Goal: Task Accomplishment & Management: Manage account settings

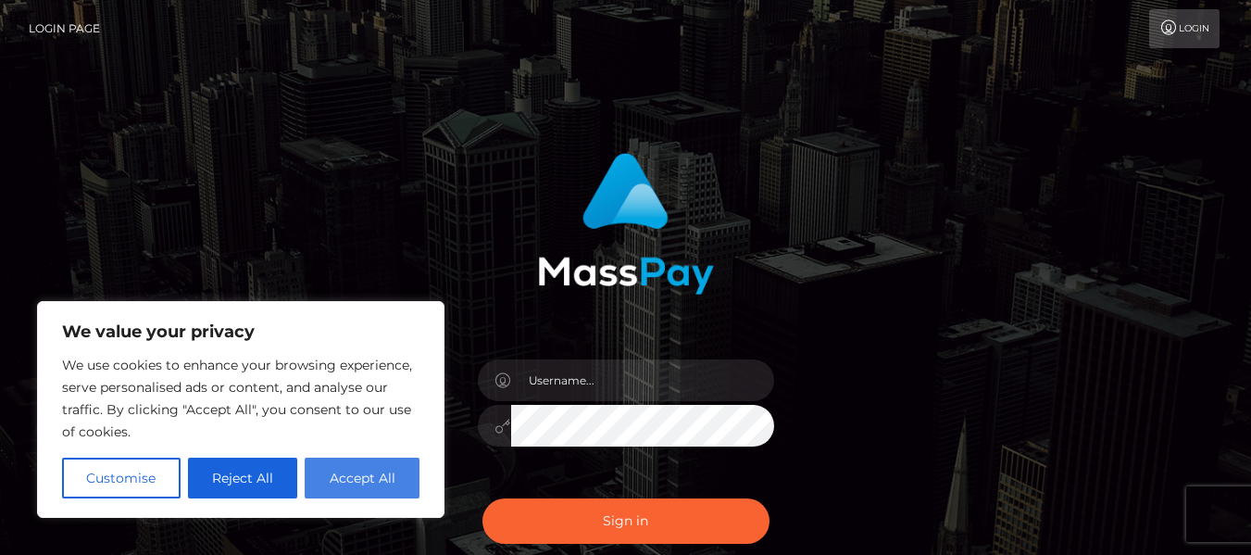
click at [322, 489] on button "Accept All" at bounding box center [362, 477] width 115 height 41
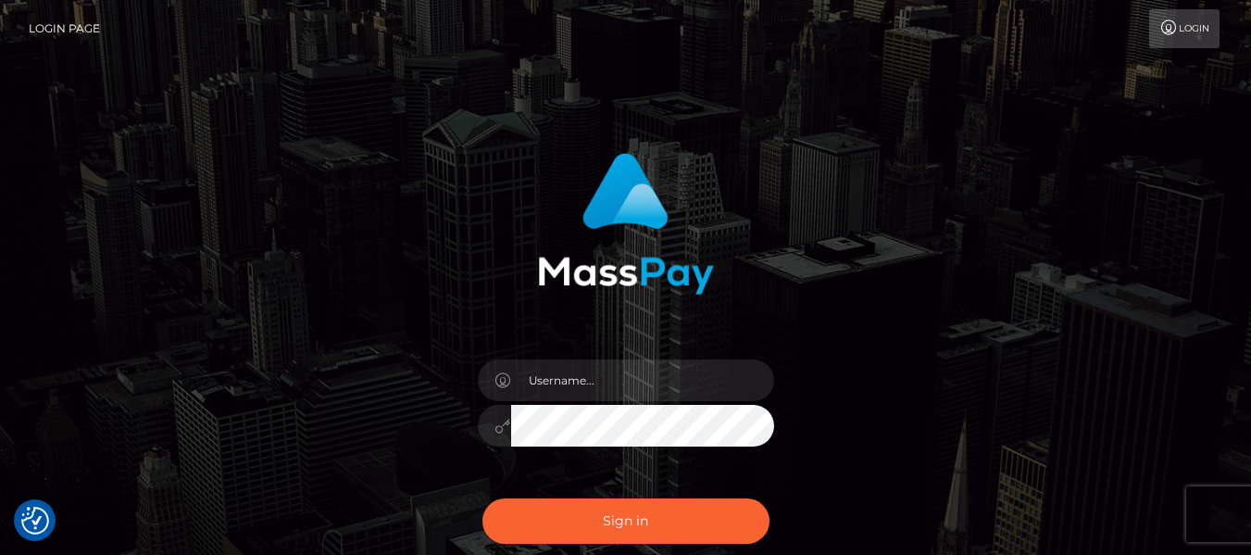
checkbox input "true"
click at [568, 379] on input "text" at bounding box center [642, 380] width 263 height 42
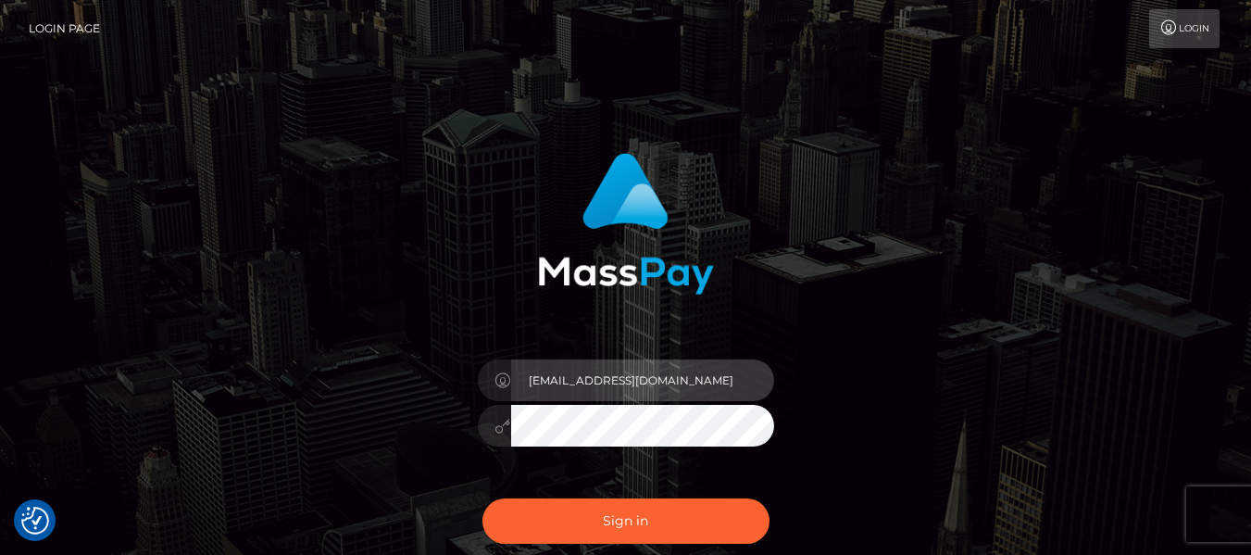
type input "[EMAIL_ADDRESS][DOMAIN_NAME]"
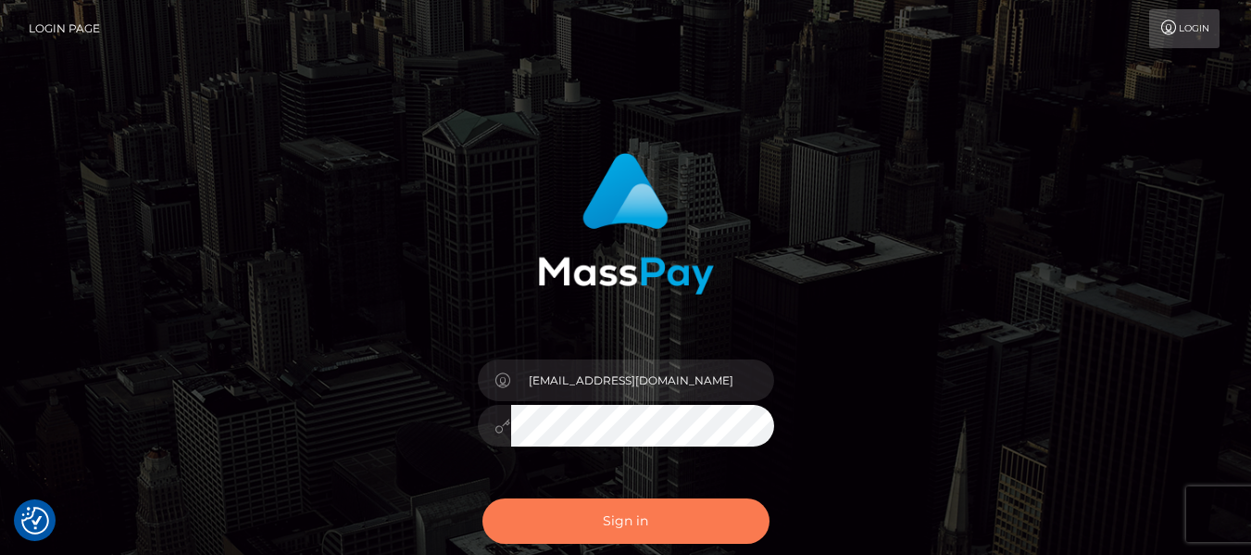
click at [641, 528] on button "Sign in" at bounding box center [625, 520] width 287 height 45
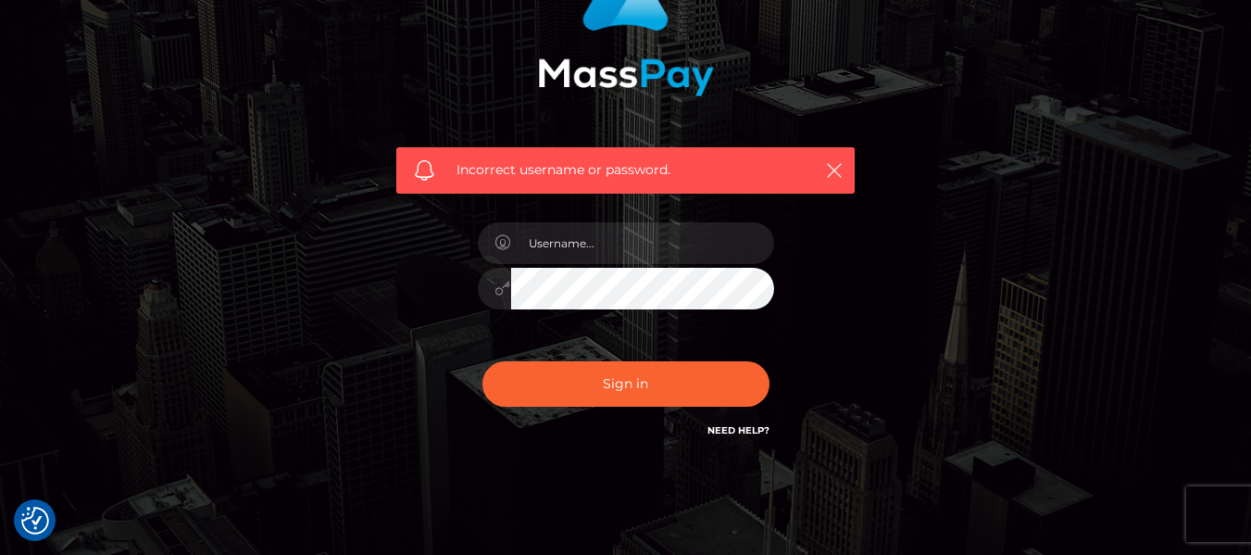
scroll to position [203, 0]
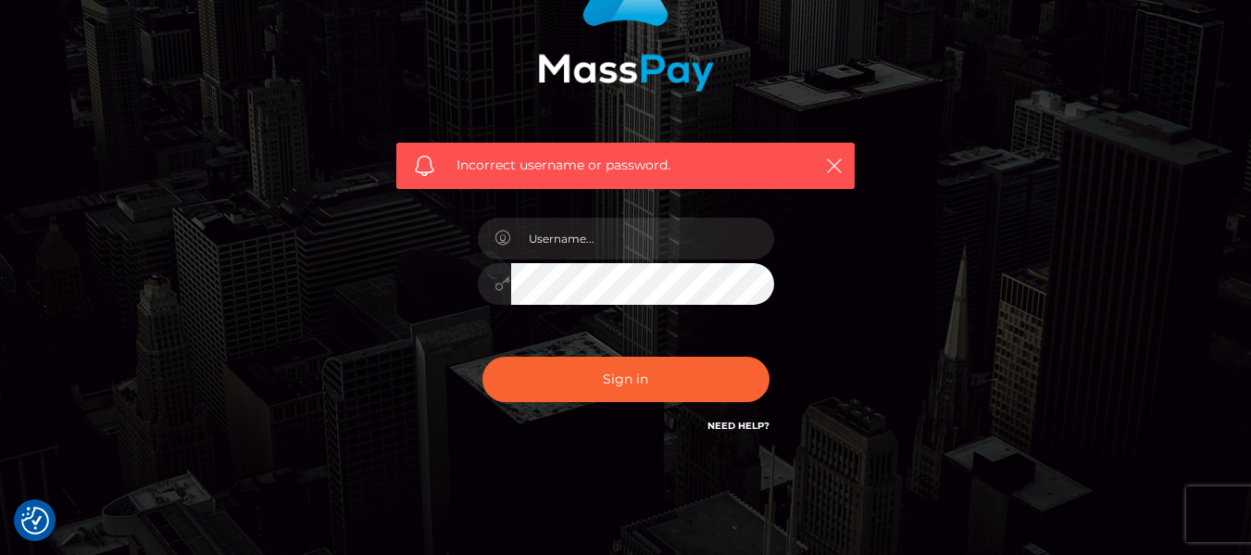
click at [729, 425] on link "Need Help?" at bounding box center [738, 425] width 62 height 12
click at [736, 429] on link "Need Help?" at bounding box center [738, 425] width 62 height 12
click at [831, 166] on icon "button" at bounding box center [834, 165] width 19 height 19
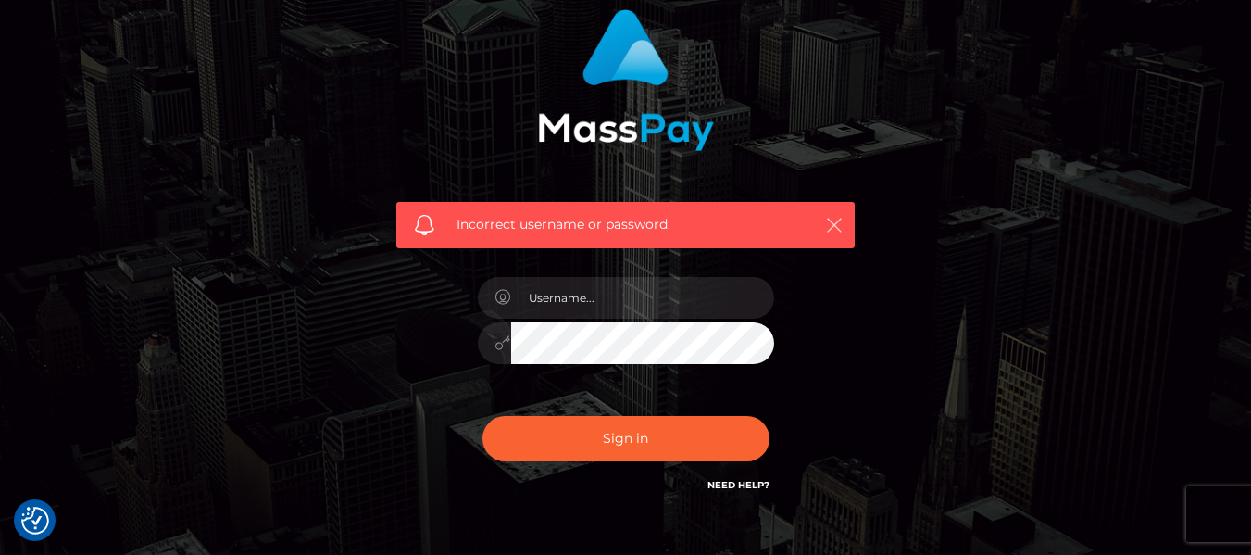
scroll to position [149, 0]
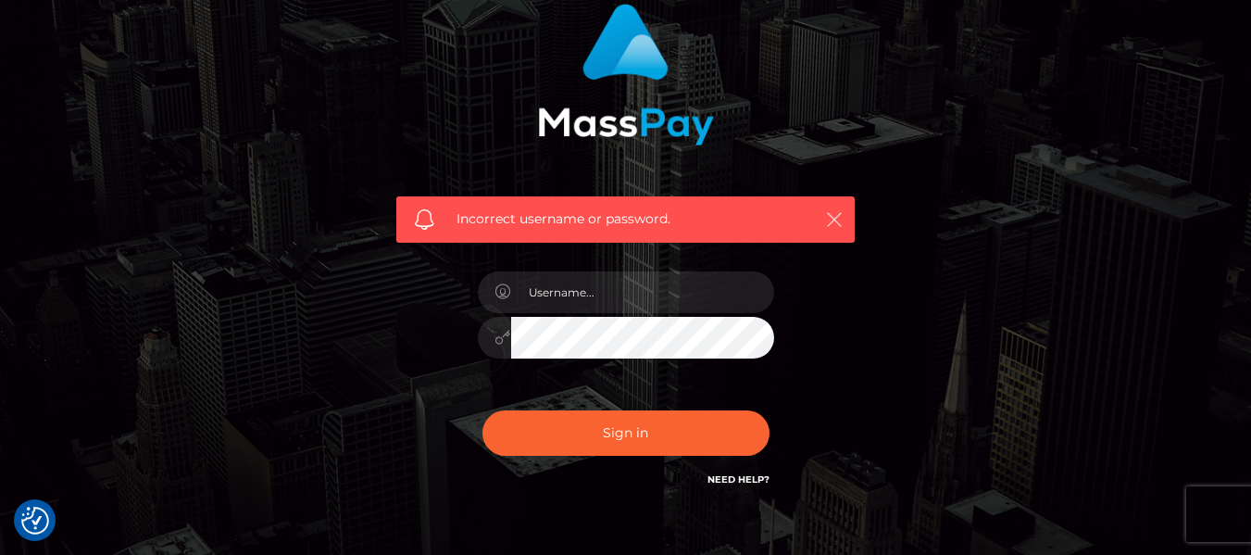
click at [838, 220] on icon "button" at bounding box center [834, 219] width 19 height 19
click at [642, 293] on input "text" at bounding box center [642, 292] width 263 height 42
type input "[EMAIL_ADDRESS][DOMAIN_NAME]"
click at [757, 476] on link "Need Help?" at bounding box center [738, 479] width 62 height 12
click at [742, 480] on link "Need Help?" at bounding box center [738, 479] width 62 height 12
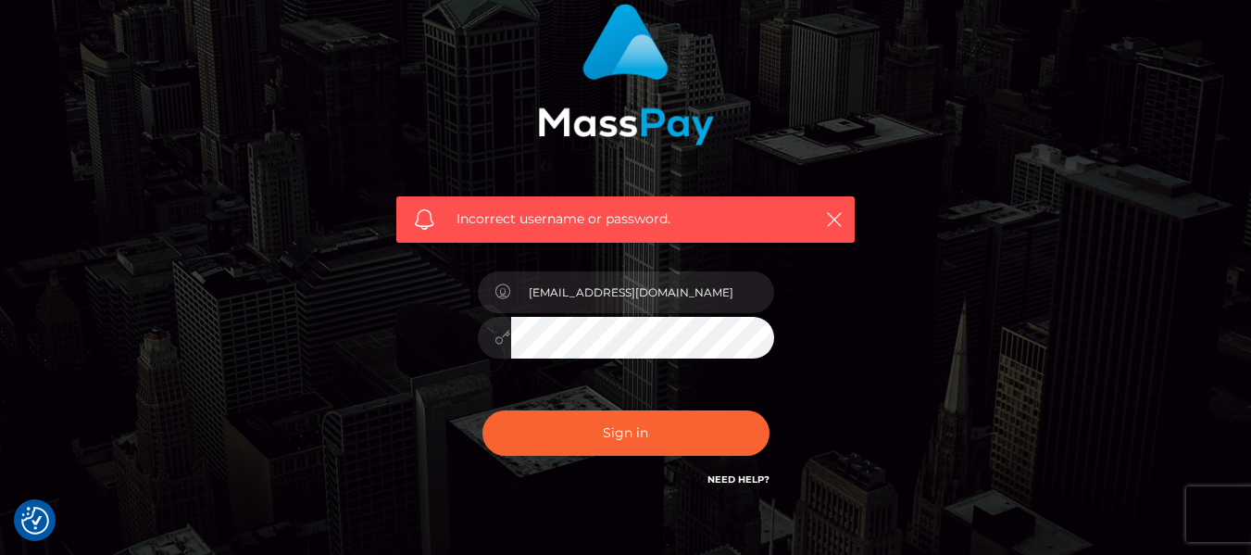
click at [742, 480] on link "Need Help?" at bounding box center [738, 479] width 62 height 12
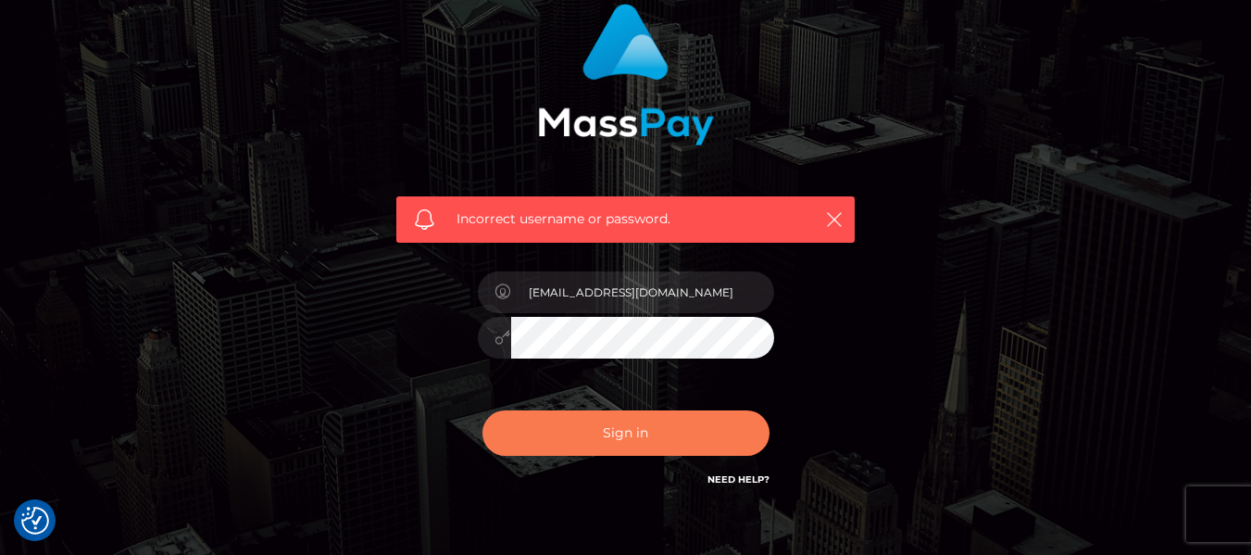
click at [599, 441] on button "Sign in" at bounding box center [625, 432] width 287 height 45
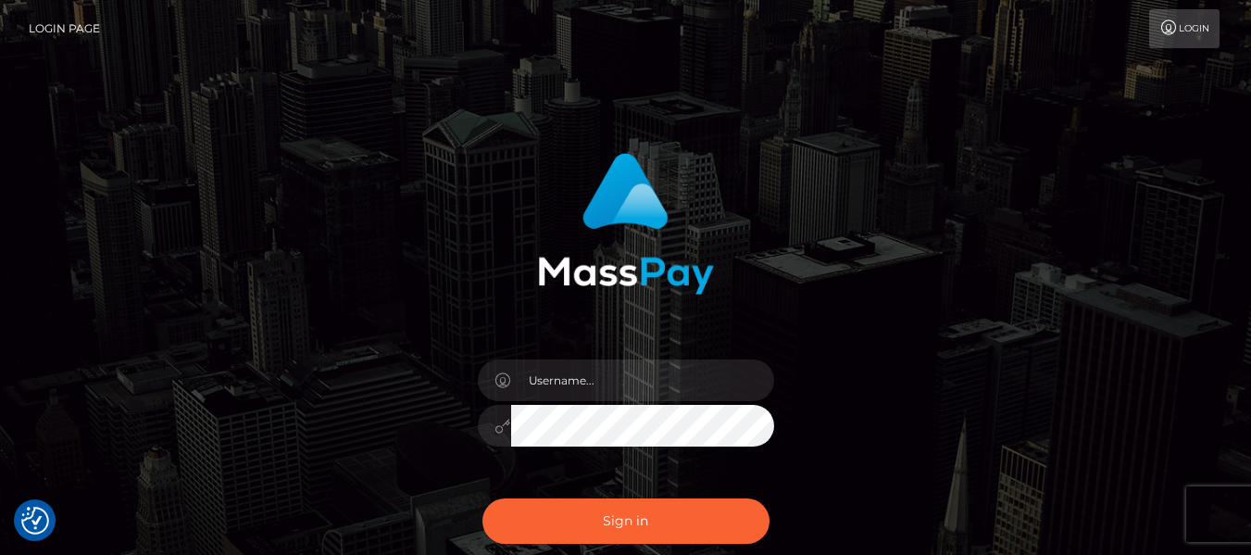
scroll to position [194, 0]
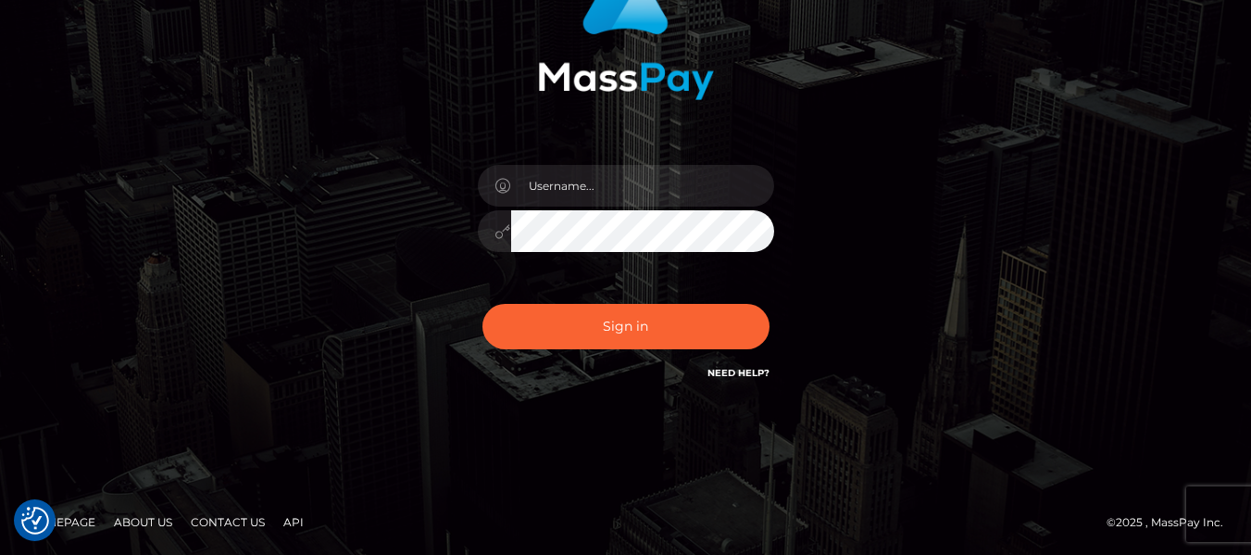
click at [745, 369] on link "Need Help?" at bounding box center [738, 373] width 62 height 12
click at [224, 517] on link "Contact Us" at bounding box center [227, 521] width 89 height 29
click at [224, 521] on link "Contact Us" at bounding box center [227, 521] width 89 height 29
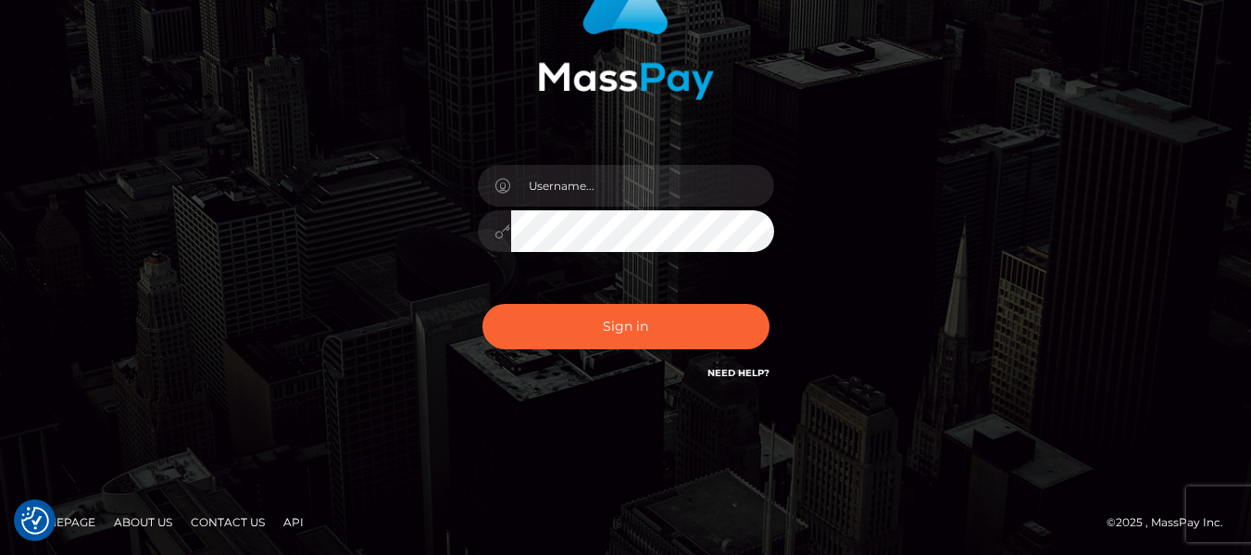
click at [224, 521] on link "Contact Us" at bounding box center [227, 521] width 89 height 29
click at [554, 180] on input "text" at bounding box center [642, 186] width 263 height 42
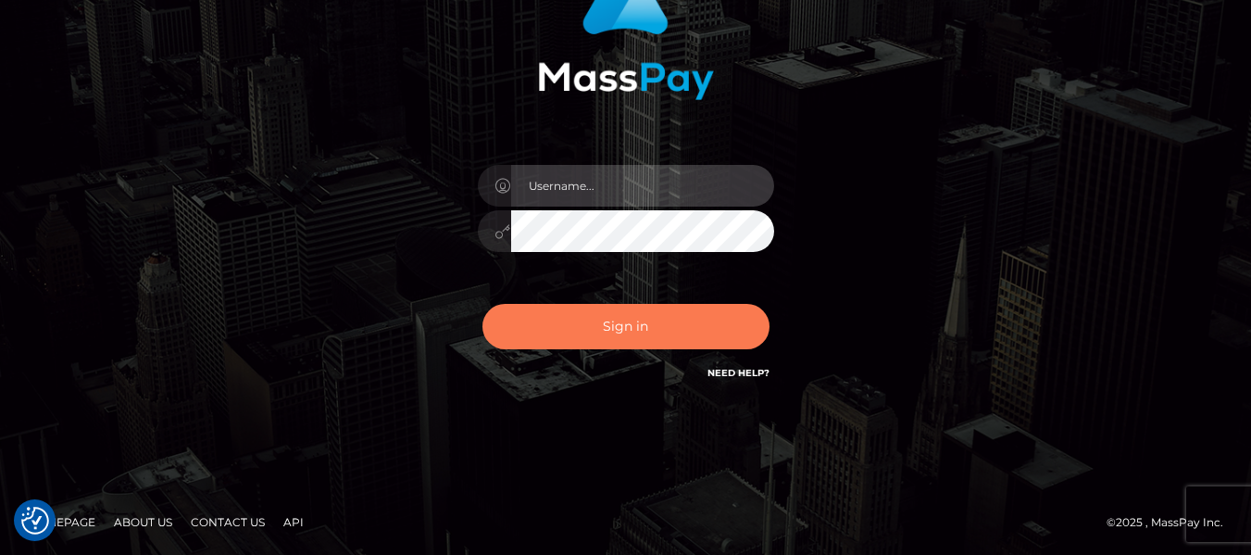
type input "majestynoirbklyn@gmail.com"
click at [618, 327] on button "Sign in" at bounding box center [625, 326] width 287 height 45
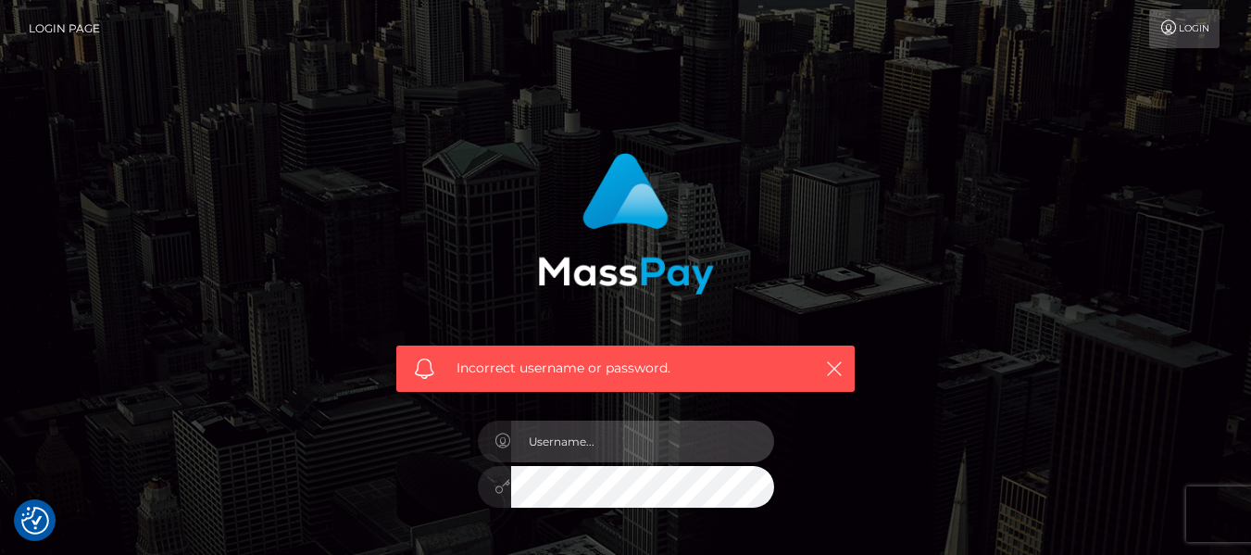
click at [666, 456] on input "text" at bounding box center [642, 441] width 263 height 42
type input "[EMAIL_ADDRESS][DOMAIN_NAME]"
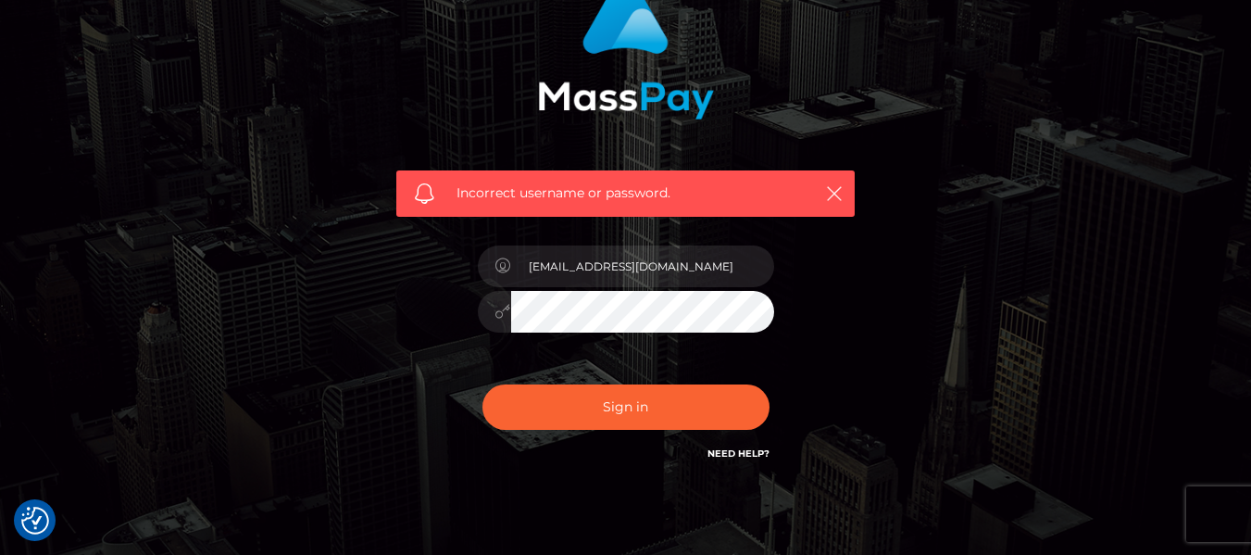
scroll to position [182, 0]
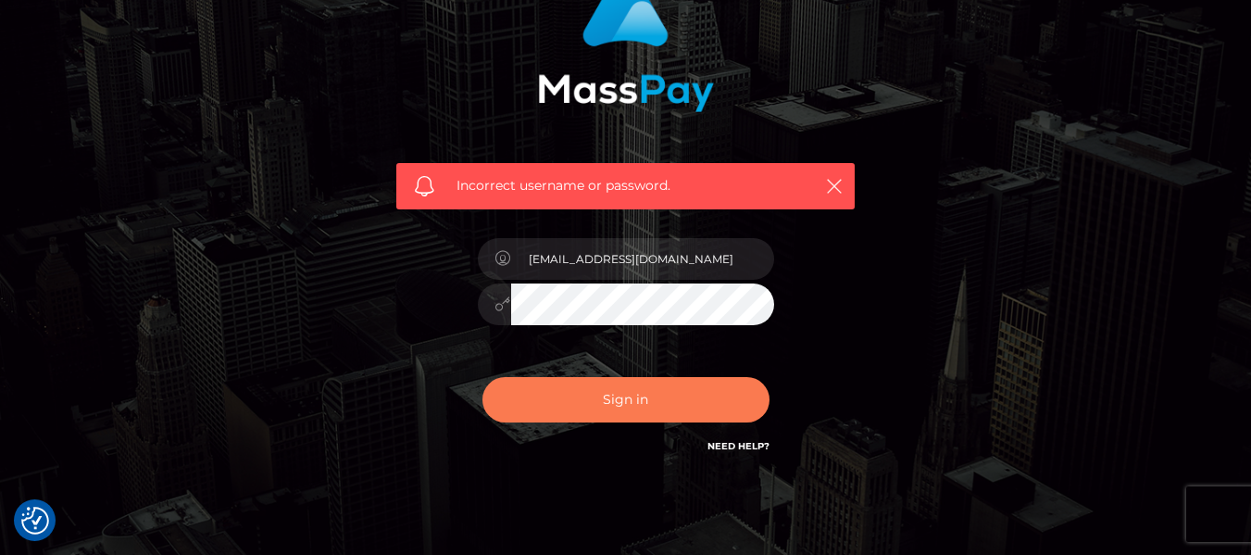
click at [663, 410] on button "Sign in" at bounding box center [625, 399] width 287 height 45
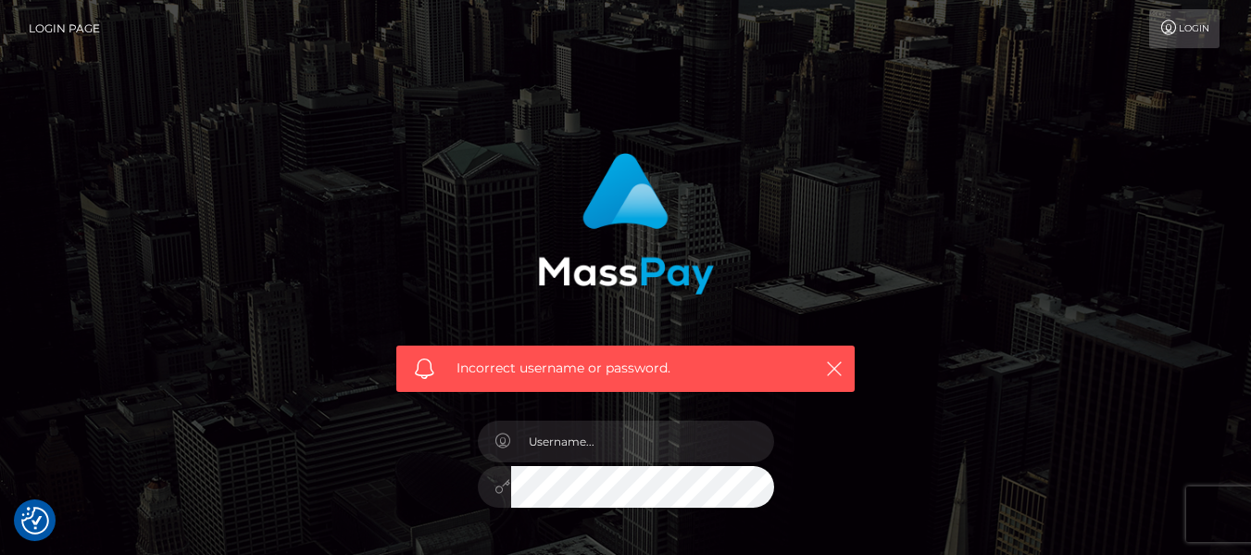
scroll to position [206, 0]
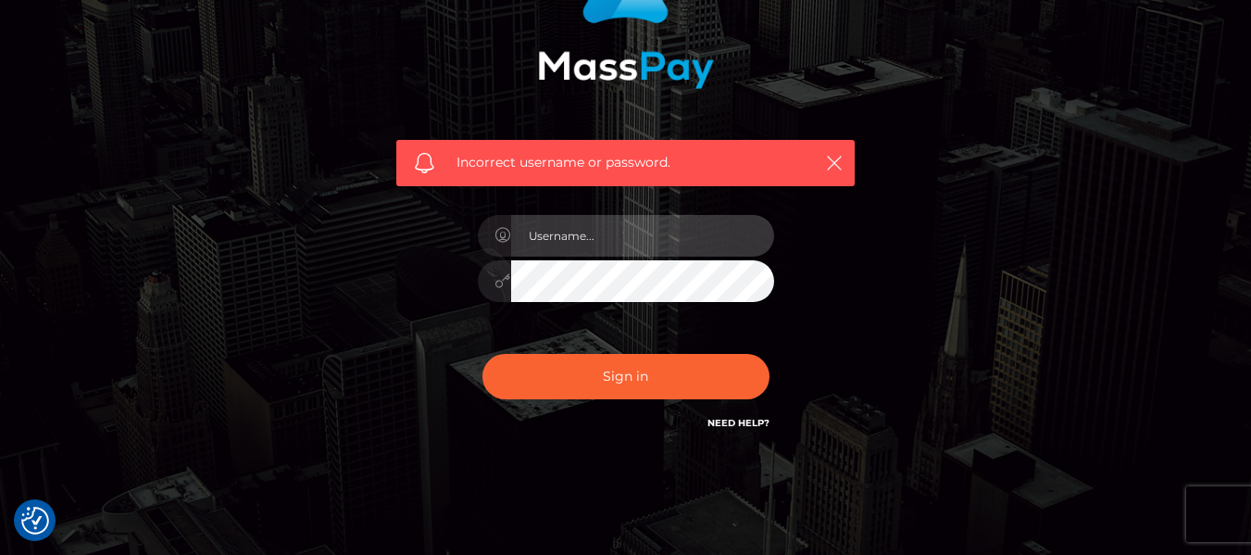
click at [580, 254] on input "text" at bounding box center [642, 236] width 263 height 42
type input "majestynoirbklyn@gmail.com"
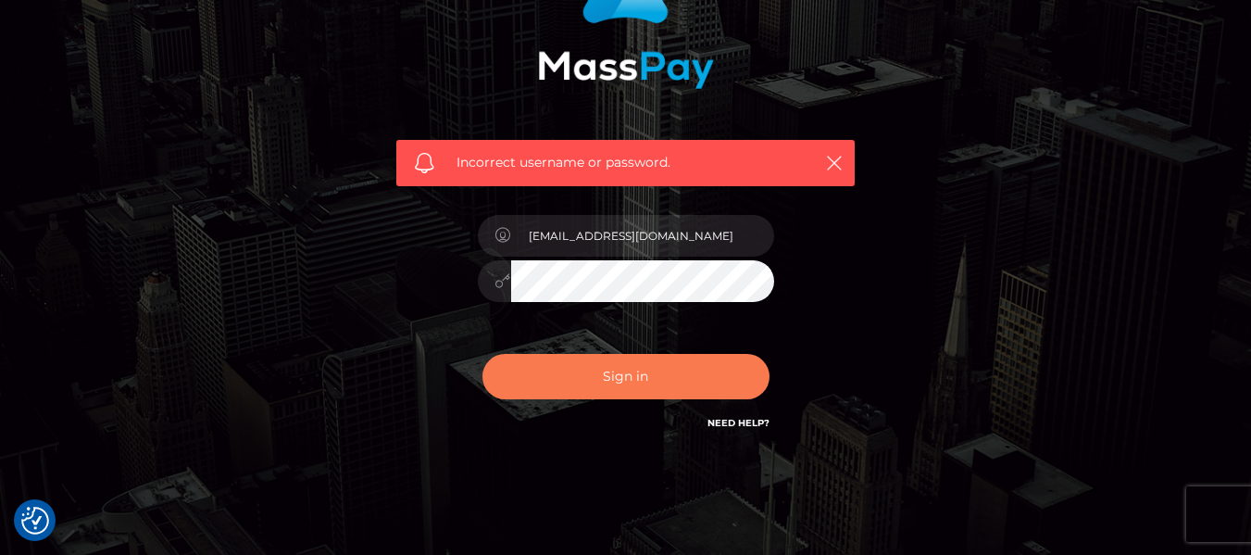
click at [627, 381] on button "Sign in" at bounding box center [625, 376] width 287 height 45
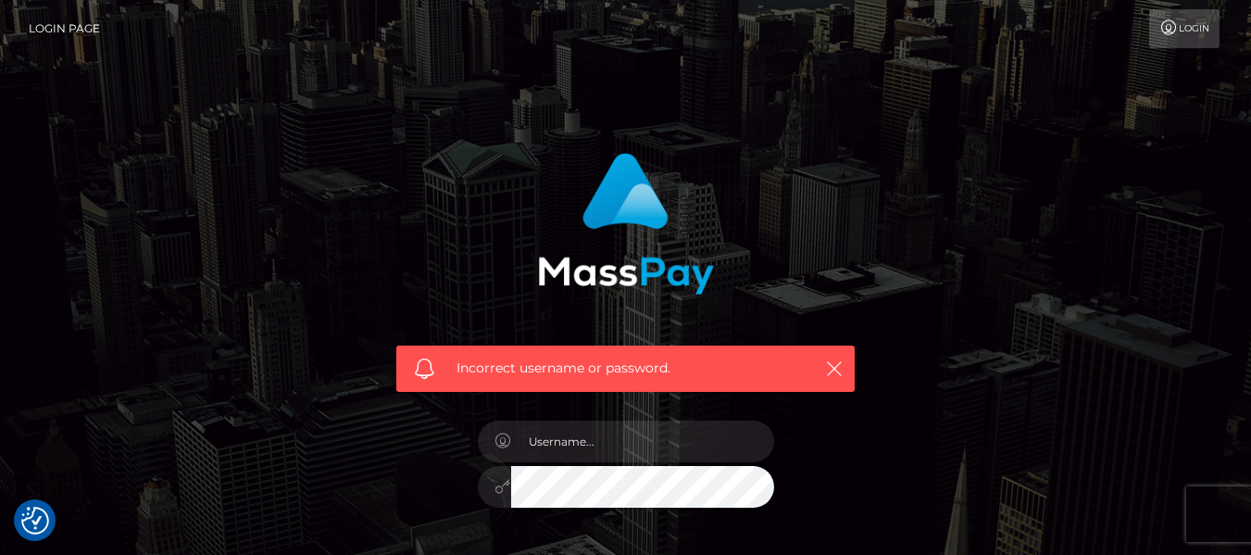
click at [823, 380] on div "Incorrect username or password." at bounding box center [625, 368] width 458 height 46
click at [64, 24] on link "Login Page" at bounding box center [64, 28] width 71 height 39
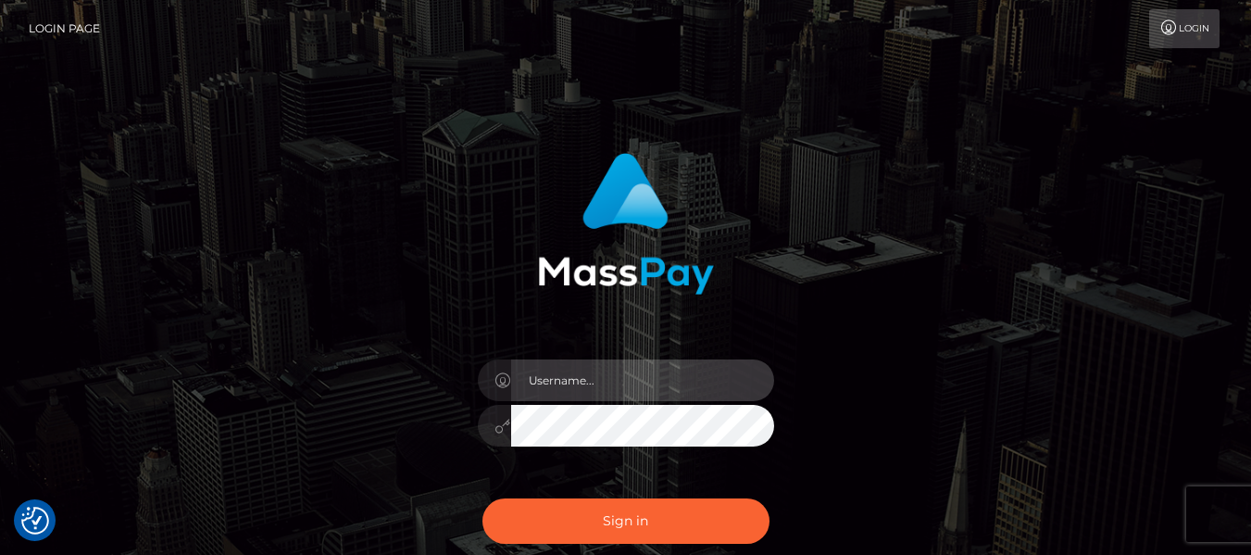
click at [633, 381] on input "text" at bounding box center [642, 380] width 263 height 42
type input "majestynoirbklyn@gmail.com"
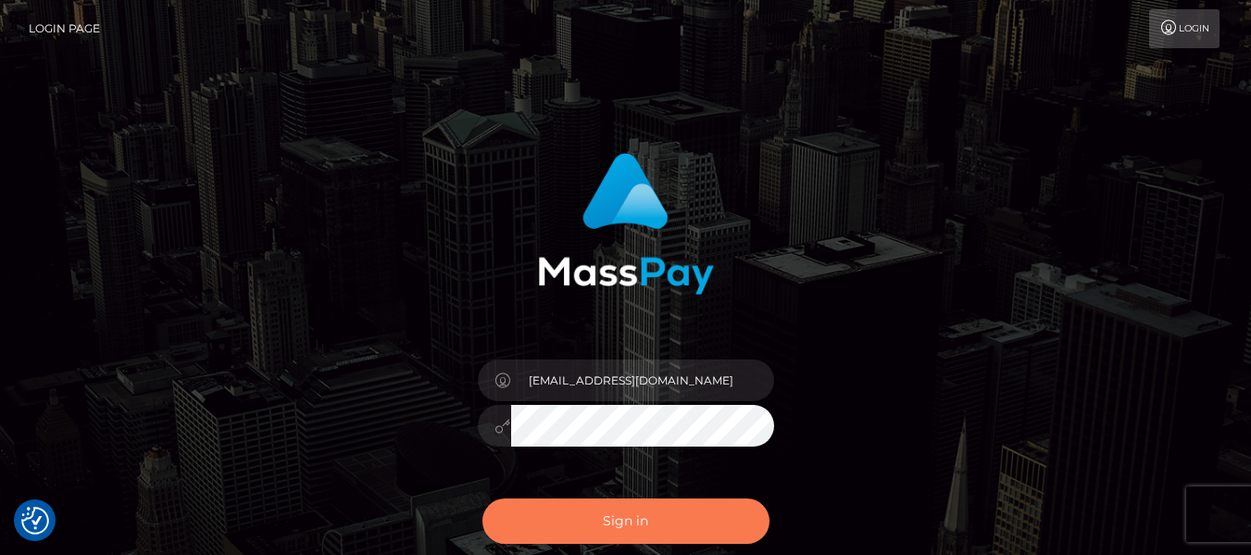
click at [607, 522] on button "Sign in" at bounding box center [625, 520] width 287 height 45
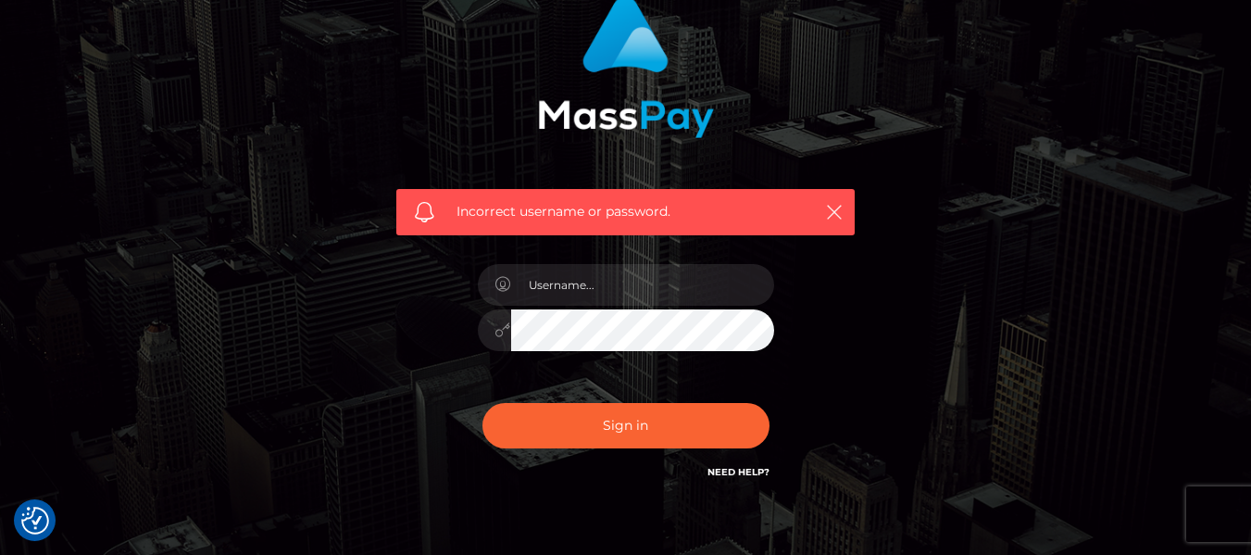
scroll to position [256, 0]
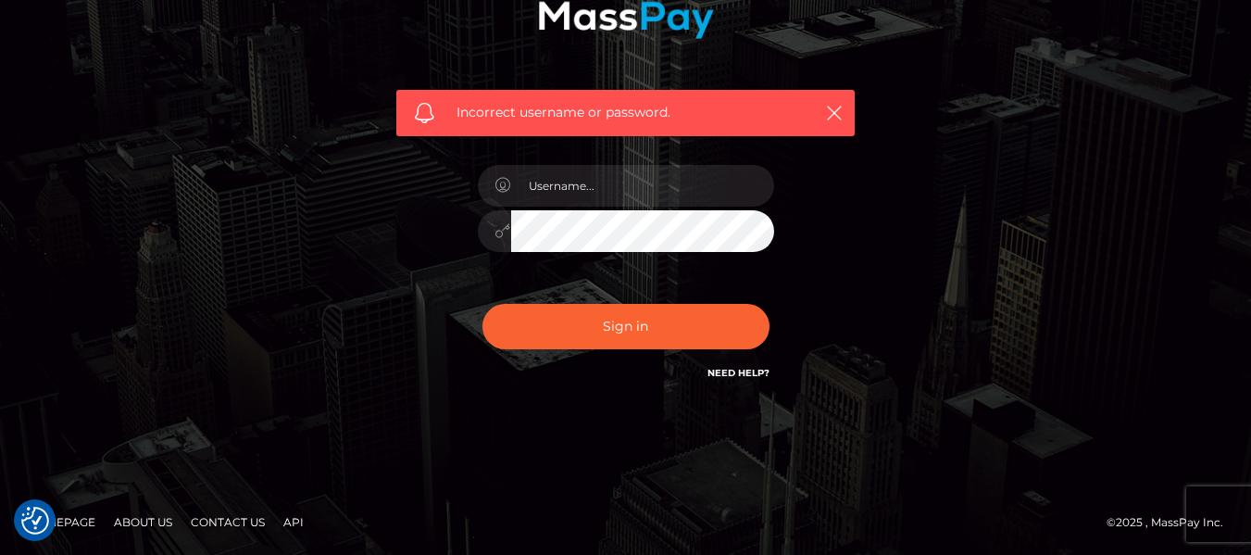
click at [747, 370] on link "Need Help?" at bounding box center [738, 373] width 62 height 12
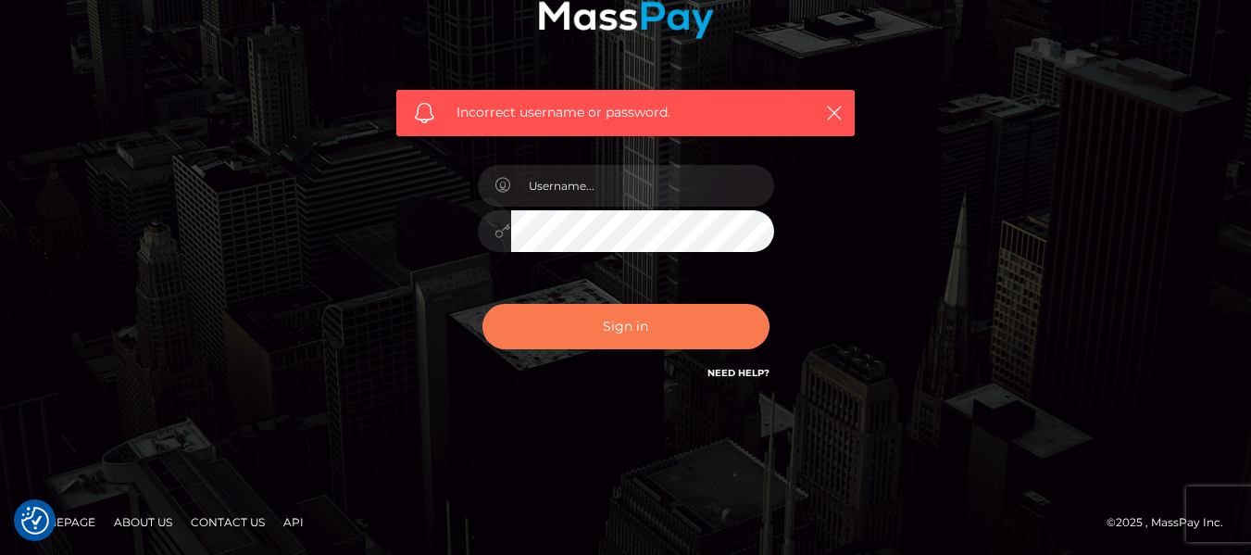
click at [655, 319] on button "Sign in" at bounding box center [625, 326] width 287 height 45
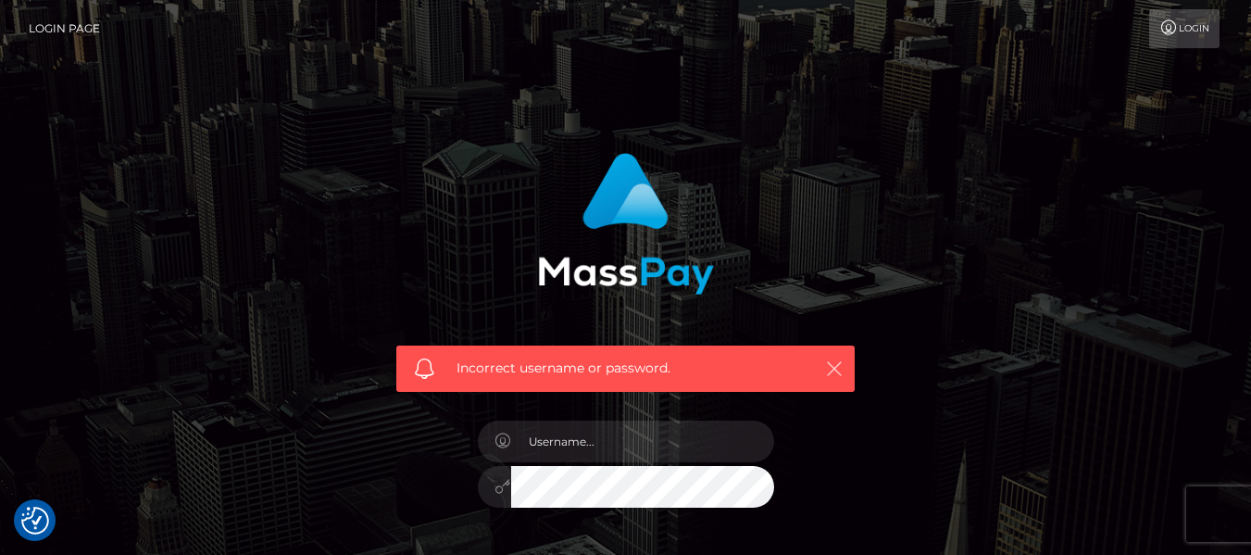
click at [832, 373] on icon "button" at bounding box center [834, 368] width 19 height 19
click at [1161, 44] on link "Login" at bounding box center [1184, 28] width 70 height 39
